Goal: Find contact information: Obtain details needed to contact an individual or organization

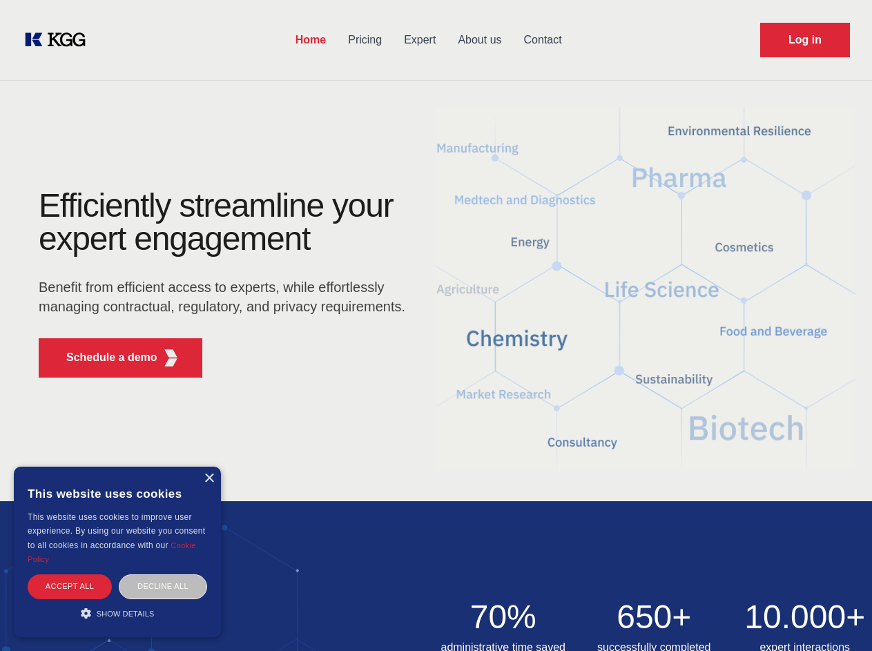
click at [436, 325] on div "Efficiently streamline your expert engagement Benefit from efficient access to …" at bounding box center [227, 289] width 420 height 200
click at [104, 358] on p "Schedule a demo" at bounding box center [111, 357] width 91 height 17
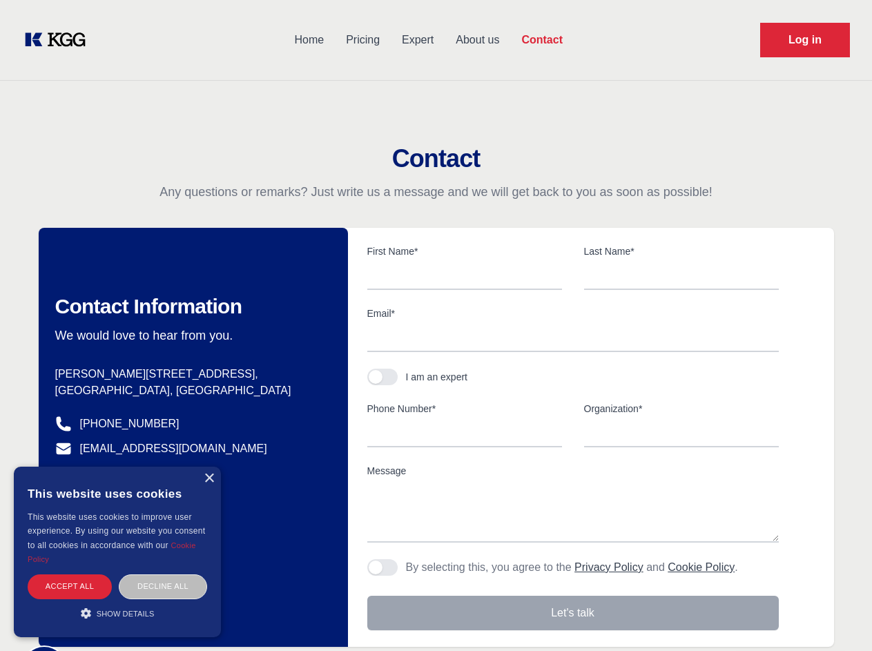
click at [209, 478] on div "× This website uses cookies This website uses cookies to improve user experienc…" at bounding box center [117, 552] width 207 height 171
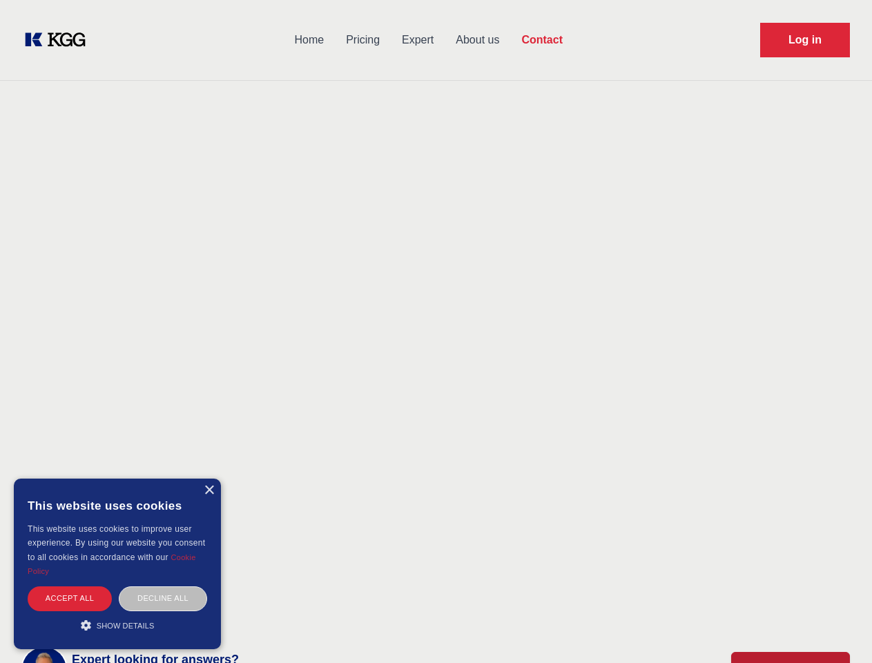
click at [70, 586] on div "Accept all" at bounding box center [70, 598] width 84 height 24
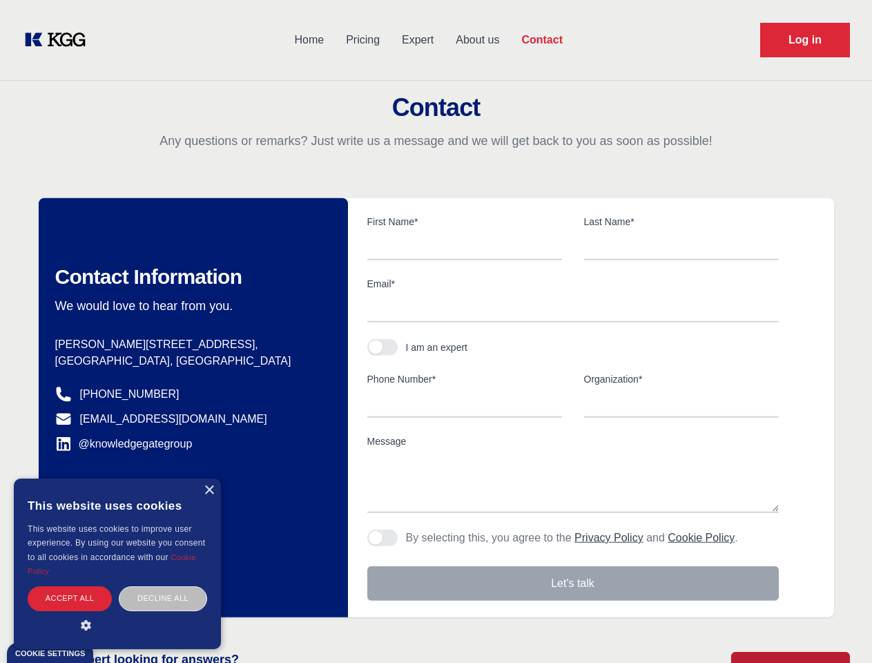
click at [163, 586] on body "Home Pricing Expert About us Contact Log in Contact Any questions or remarks? J…" at bounding box center [436, 607] width 872 height 1214
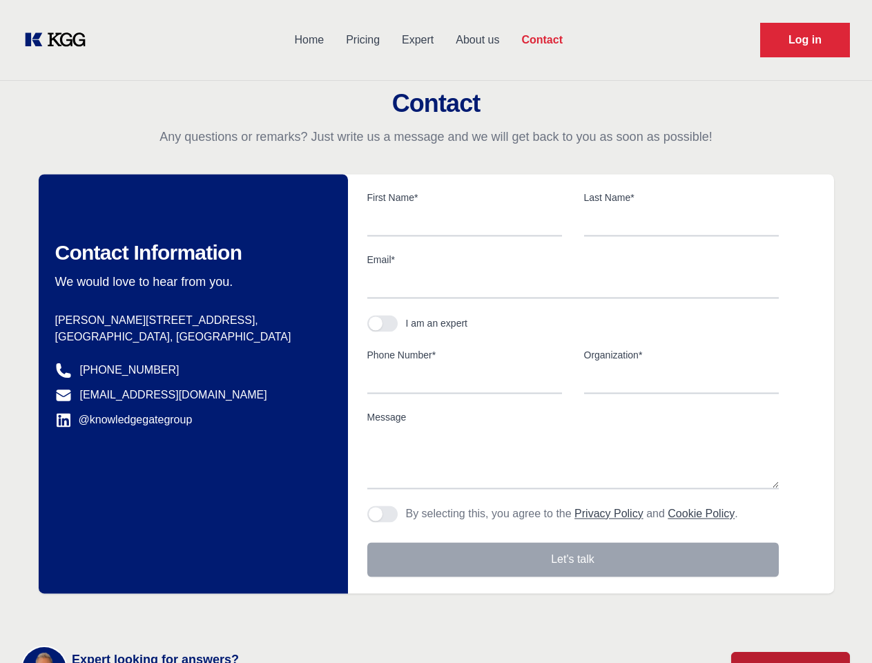
click at [117, 613] on main "Contact Any questions or remarks? Just write us a message and we will get back …" at bounding box center [436, 359] width 872 height 719
